Goal: Task Accomplishment & Management: Complete application form

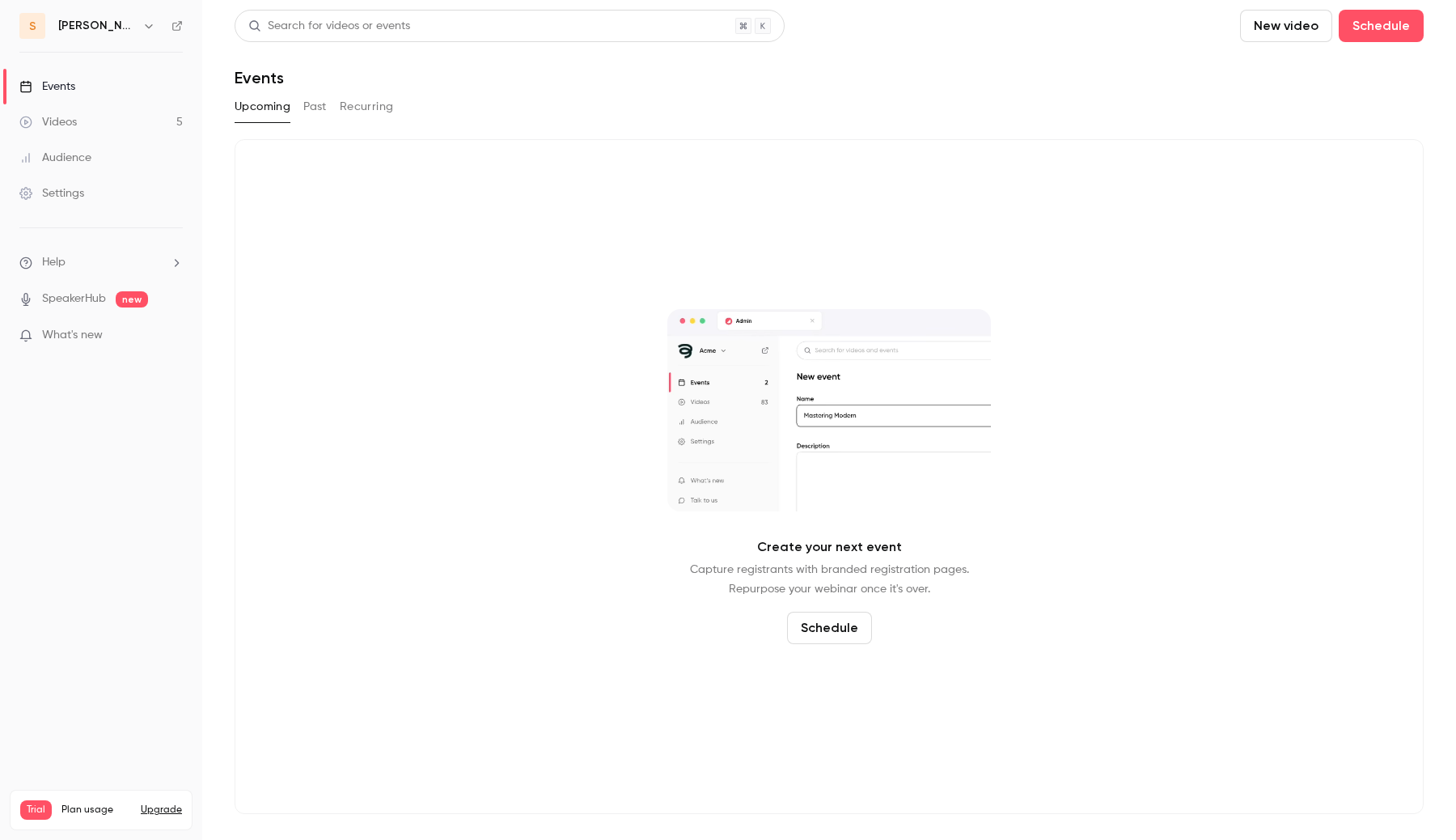
click at [117, 109] on link "Videos 5" at bounding box center [101, 122] width 202 height 36
click at [1385, 35] on button "Schedule" at bounding box center [1381, 26] width 85 height 32
click at [1334, 71] on div "One time event" at bounding box center [1348, 70] width 123 height 16
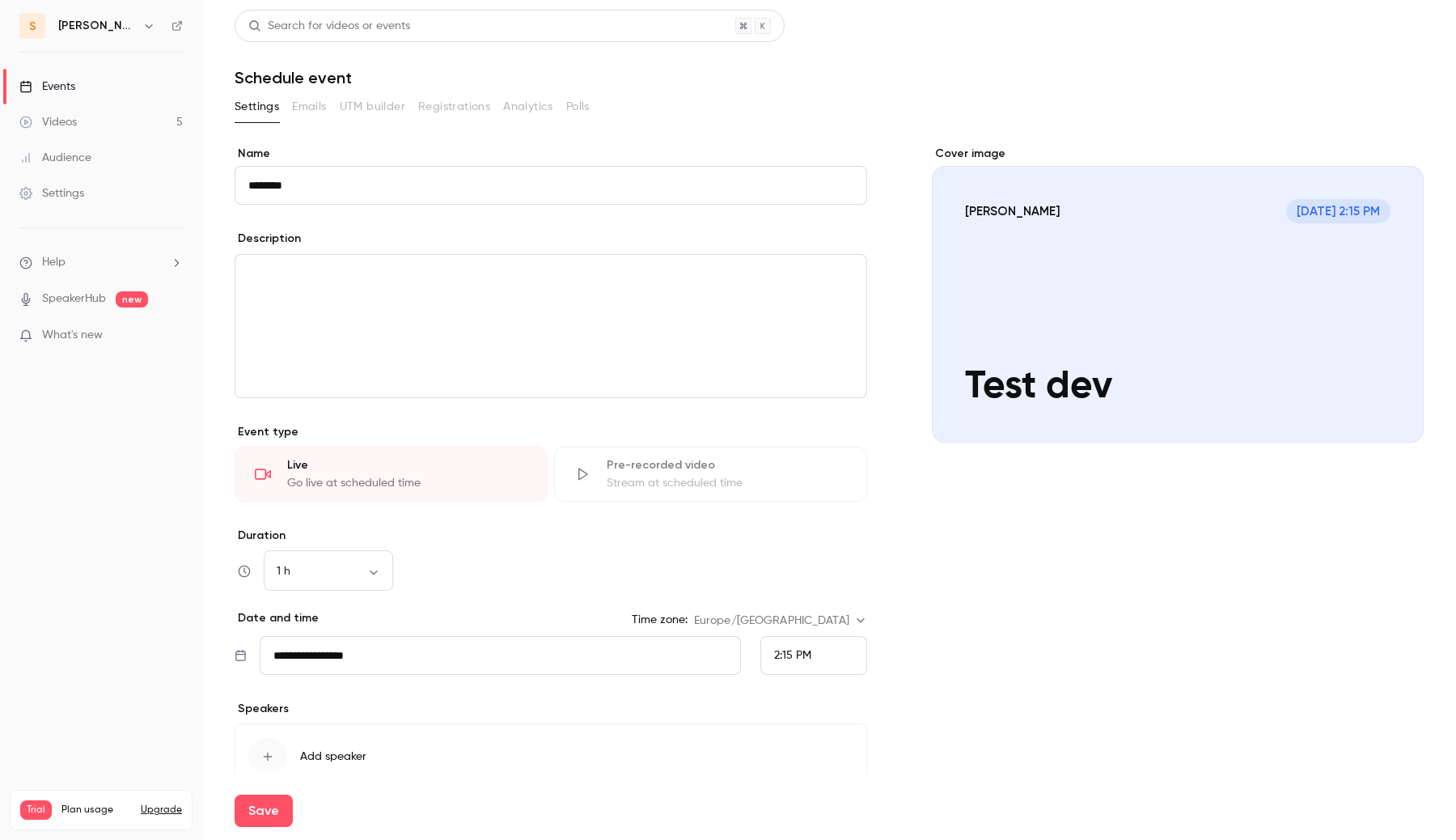
click at [585, 175] on input "********" at bounding box center [551, 185] width 633 height 39
click at [566, 201] on input "********" at bounding box center [551, 185] width 633 height 39
type input "**********"
click at [370, 818] on div "Save" at bounding box center [829, 811] width 1189 height 58
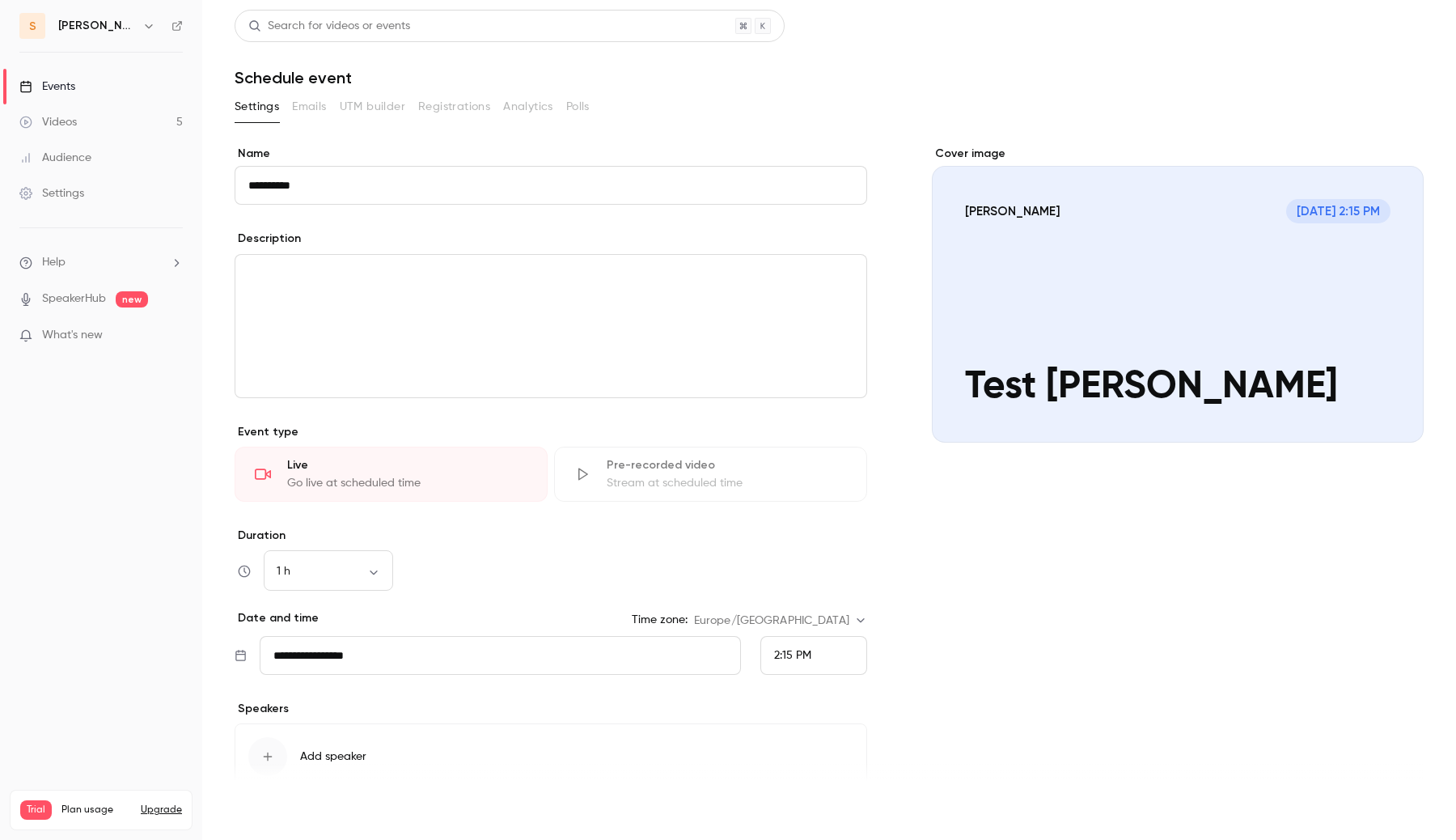
click at [245, 818] on button "Save" at bounding box center [264, 811] width 58 height 32
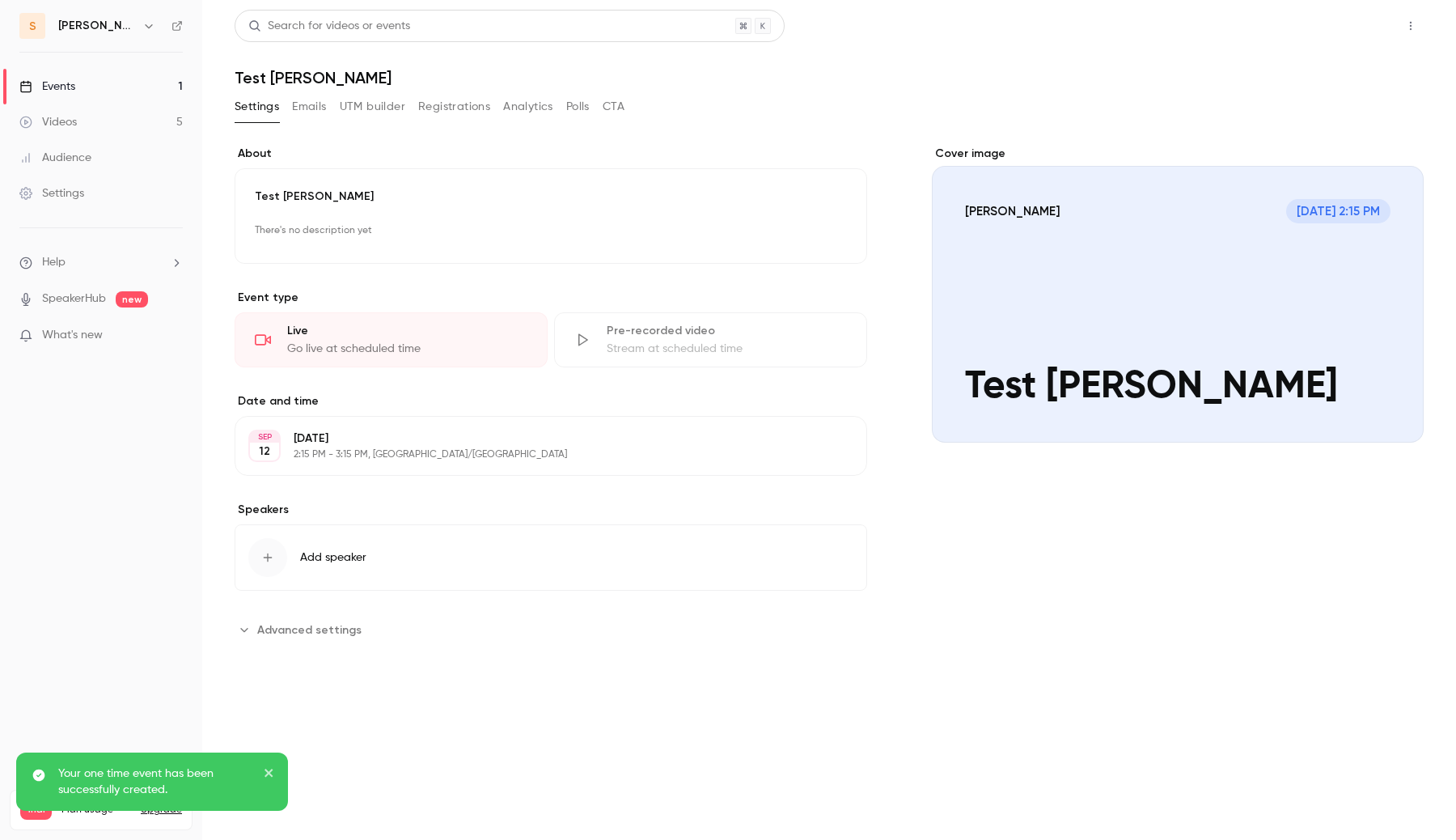
click at [1363, 32] on button "Share" at bounding box center [1353, 26] width 64 height 32
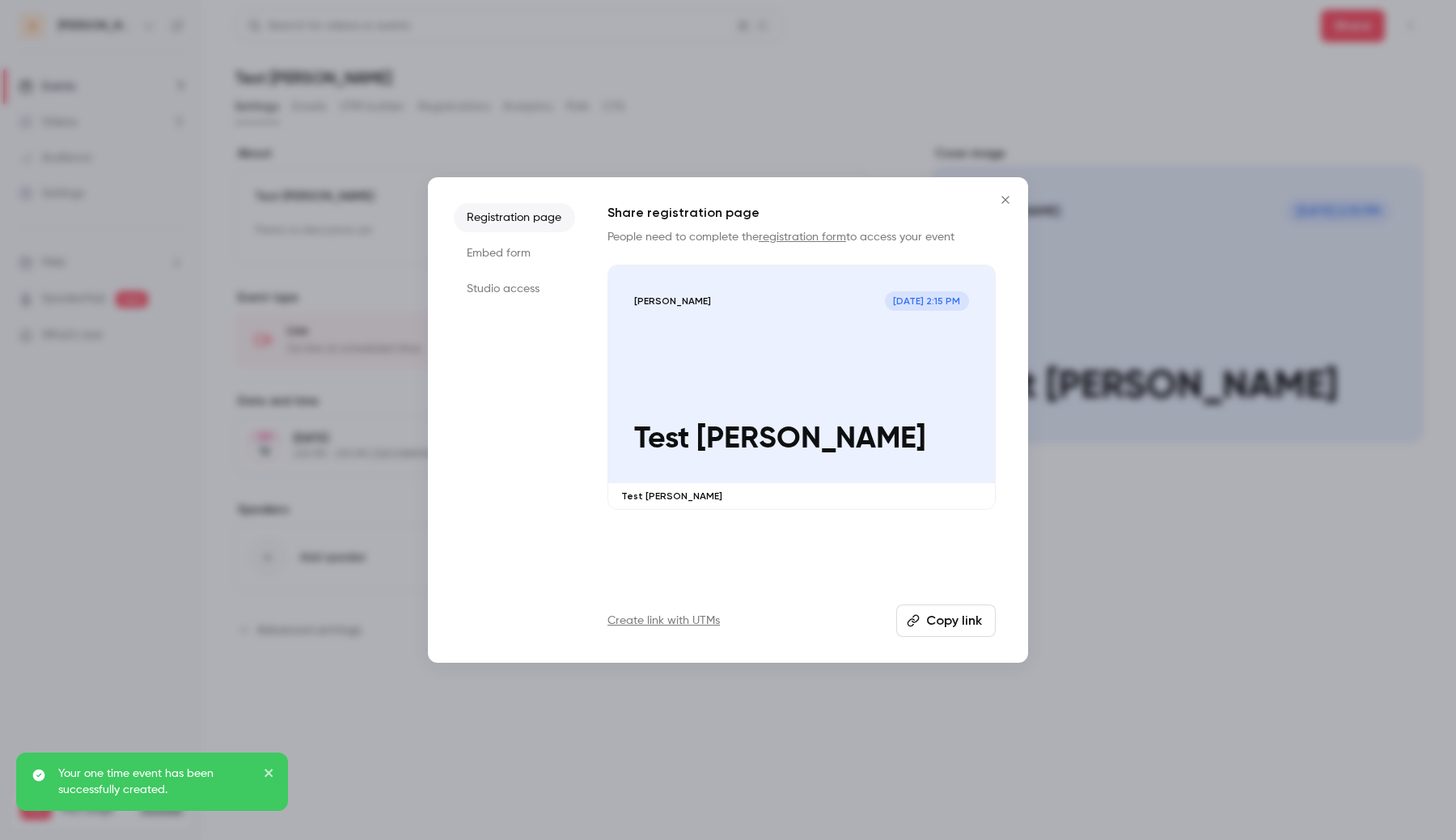
click at [498, 283] on li "Studio access" at bounding box center [514, 288] width 121 height 29
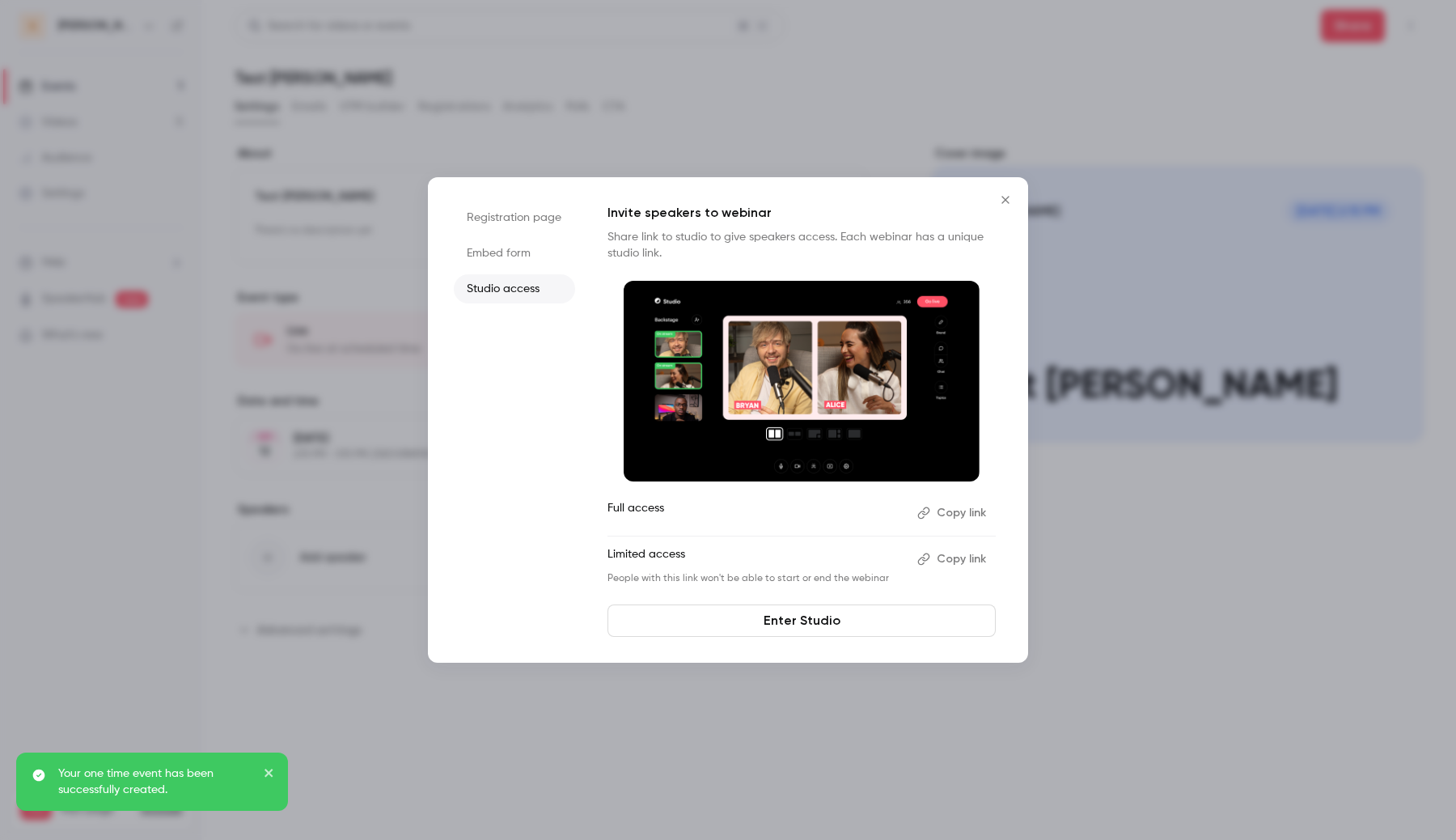
click at [795, 636] on link "Enter Studio" at bounding box center [802, 620] width 388 height 32
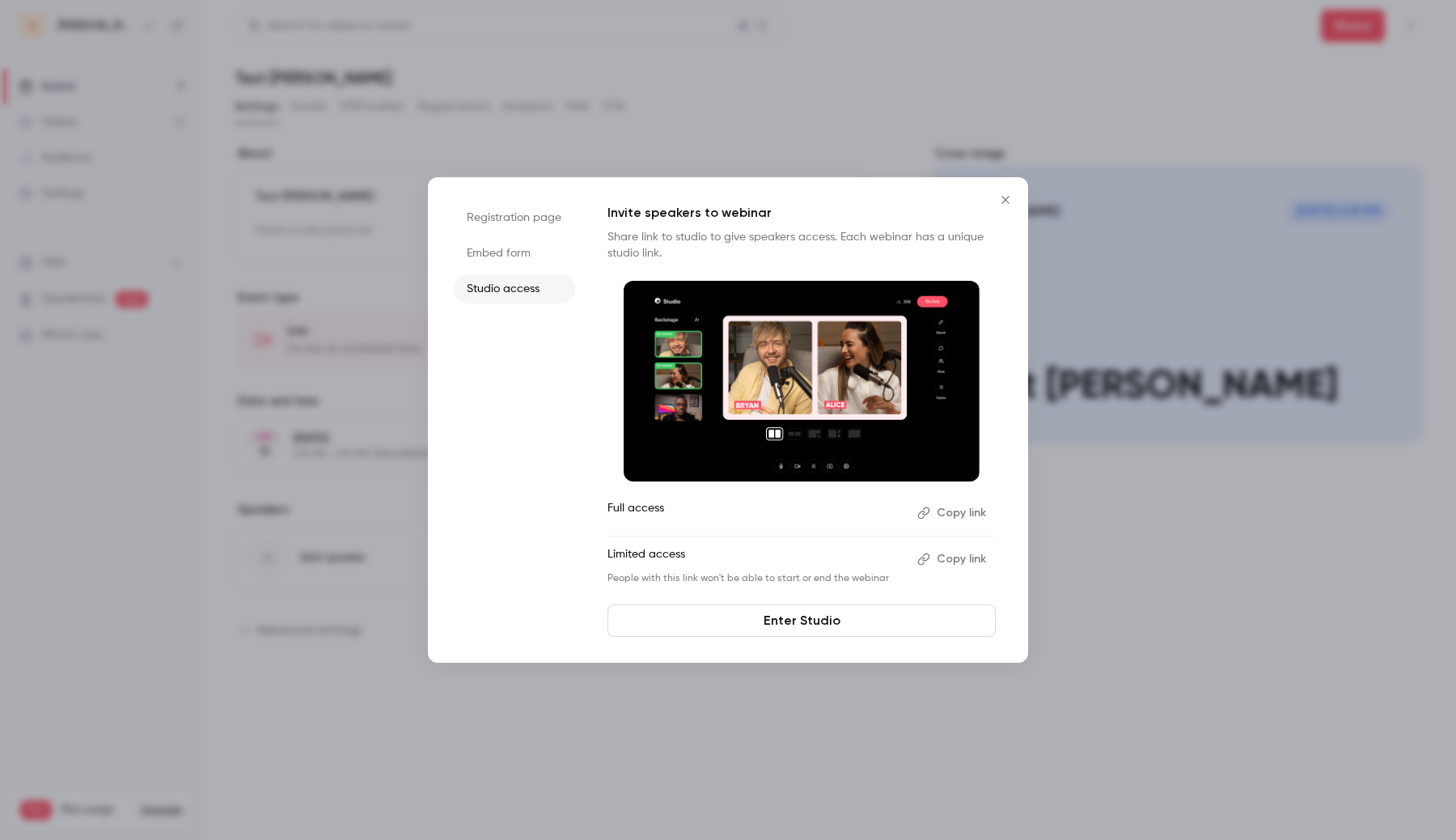
click at [1009, 192] on button "Close" at bounding box center [1006, 200] width 32 height 32
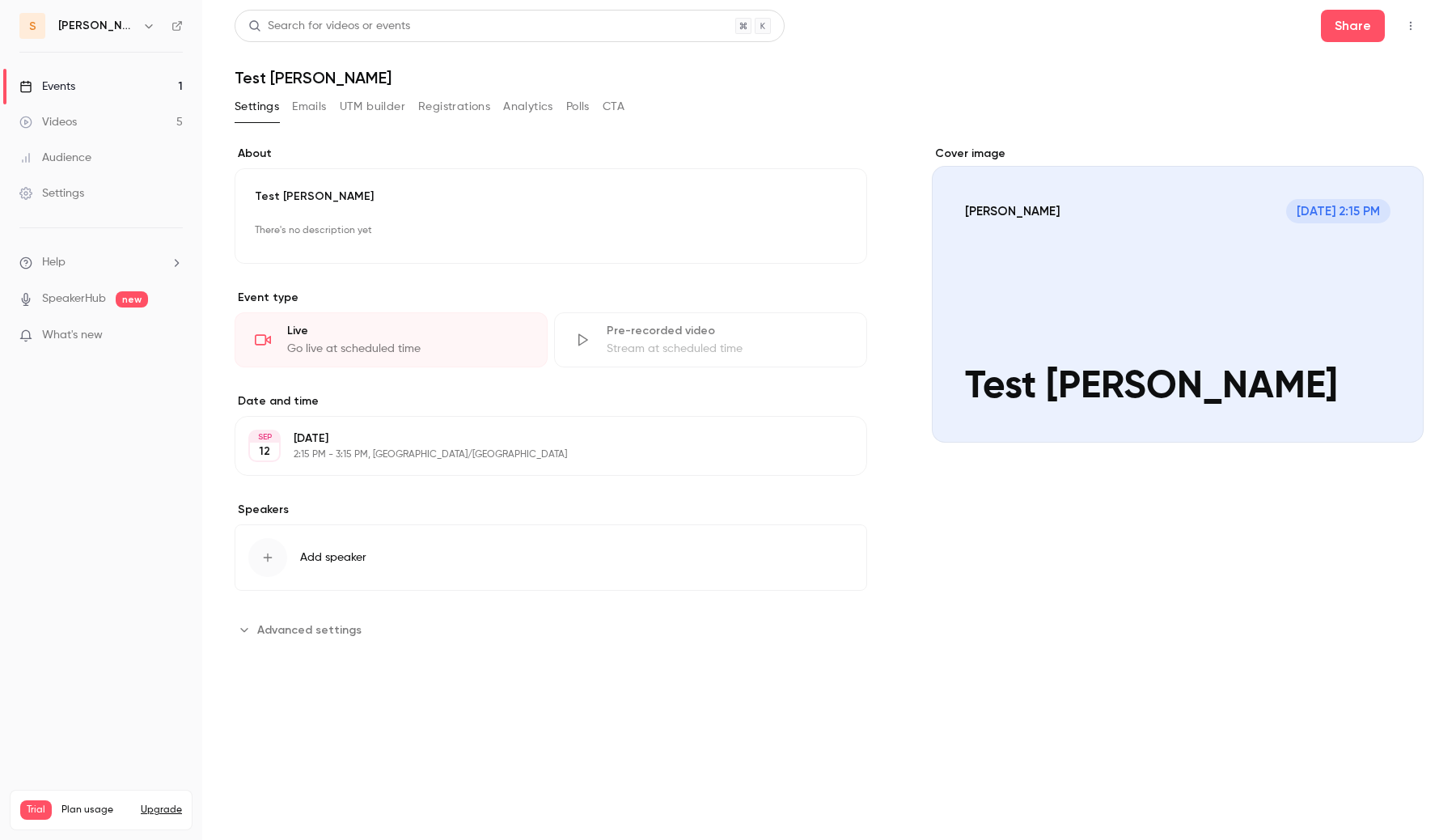
click at [1025, 297] on div "Cover image" at bounding box center [1178, 294] width 492 height 297
click at [0, 0] on input "salim Sep 12, 2:15 PM Test Salim" at bounding box center [0, 0] width 0 height 0
click at [97, 345] on li "What's new" at bounding box center [100, 337] width 163 height 20
click at [97, 338] on span "What's new" at bounding box center [72, 335] width 61 height 17
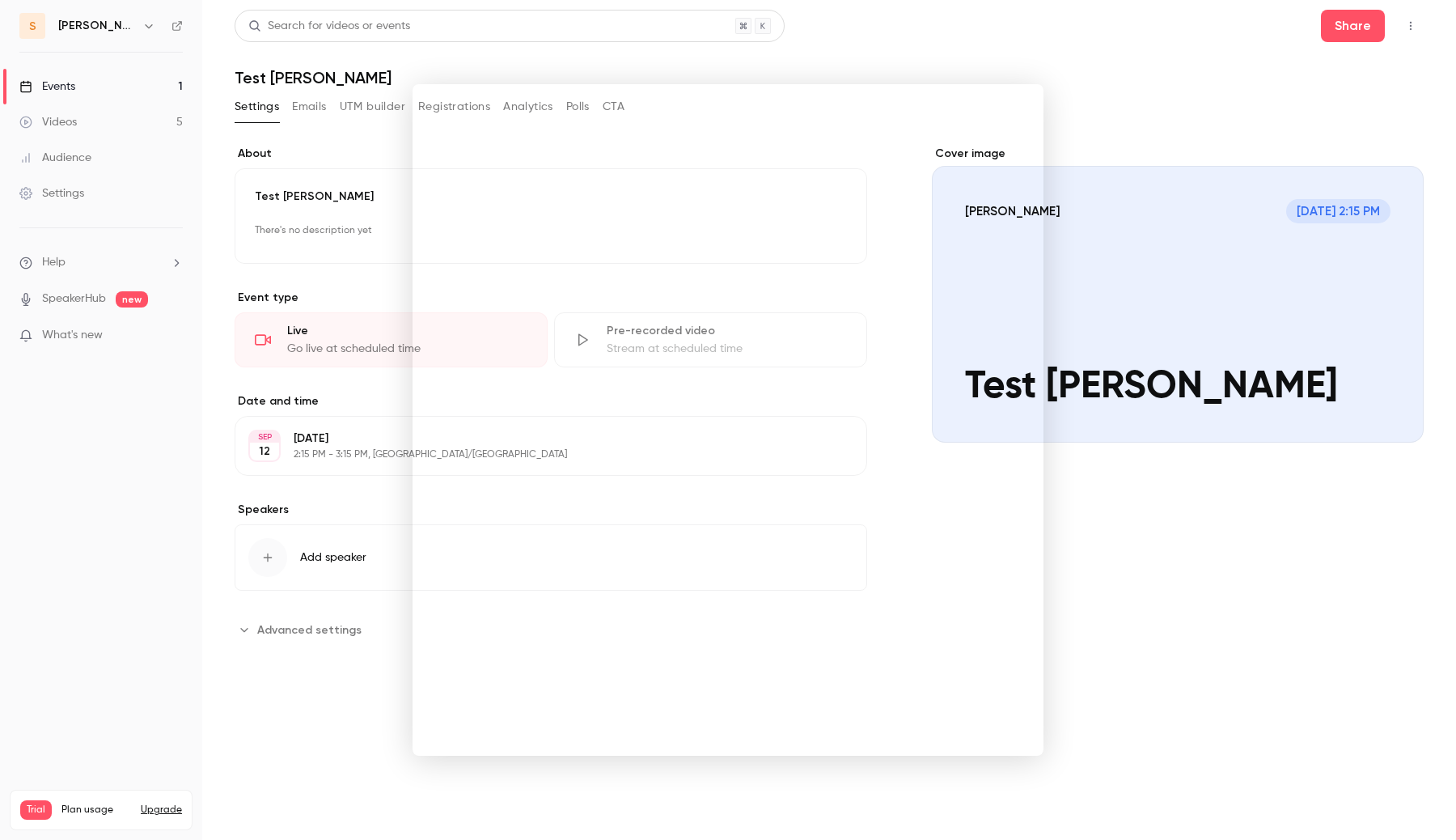
click at [1027, 839] on div at bounding box center [728, 420] width 1456 height 840
